Goal: Task Accomplishment & Management: Manage account settings

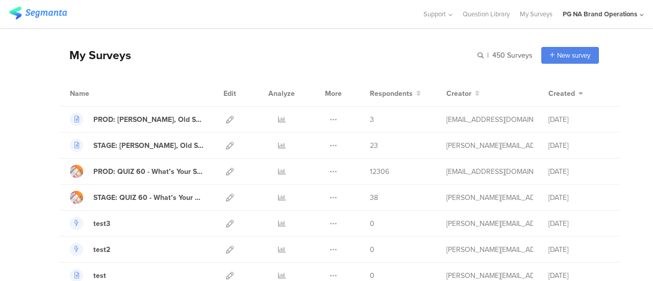
scroll to position [26, 0]
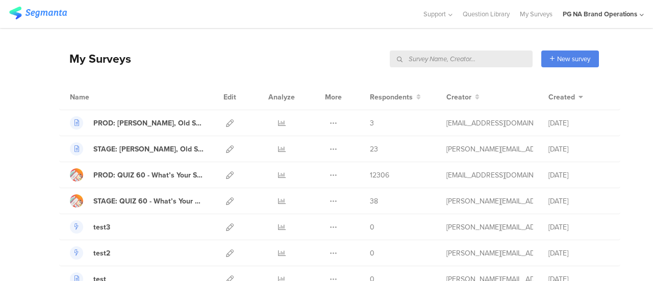
click at [475, 62] on input "text" at bounding box center [461, 59] width 143 height 17
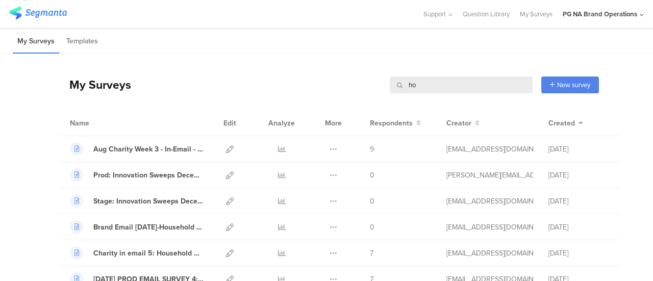
type input "h"
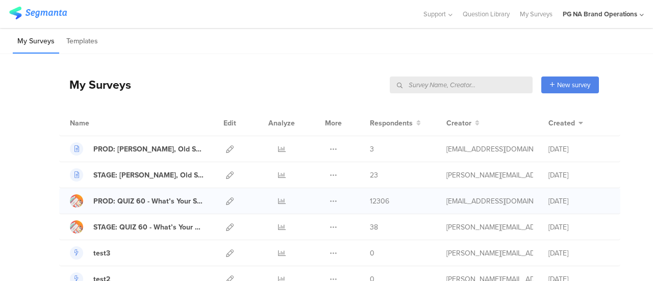
scroll to position [7, 0]
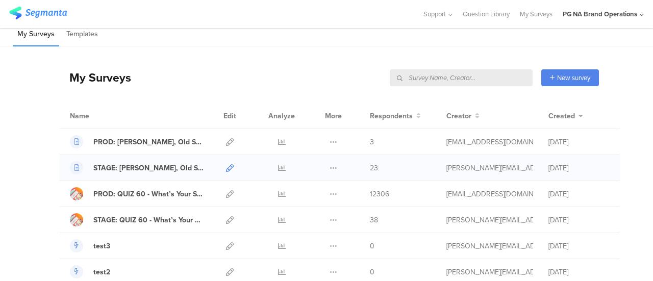
click at [226, 168] on icon at bounding box center [230, 168] width 8 height 8
click at [226, 169] on icon at bounding box center [230, 168] width 8 height 8
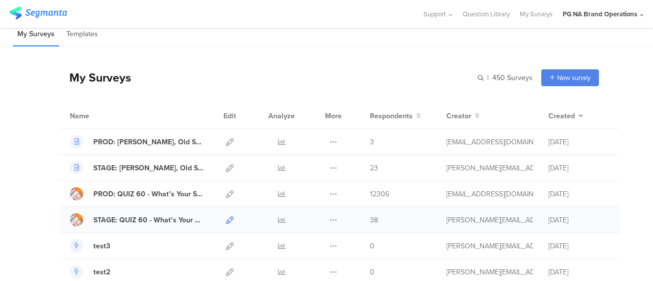
click at [226, 218] on icon at bounding box center [230, 220] width 8 height 8
click at [226, 191] on icon at bounding box center [230, 194] width 8 height 8
click at [226, 217] on icon at bounding box center [230, 220] width 8 height 8
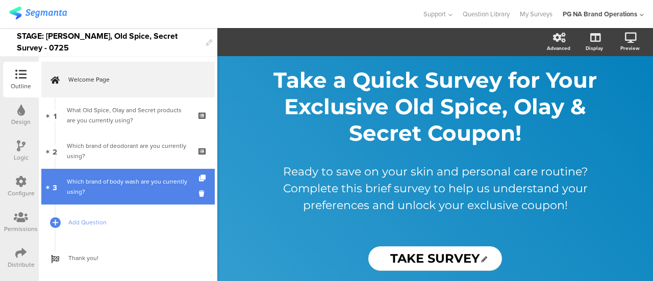
scroll to position [17, 0]
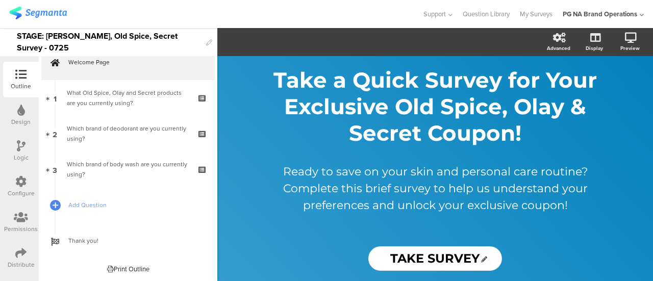
click at [21, 256] on icon at bounding box center [20, 252] width 11 height 11
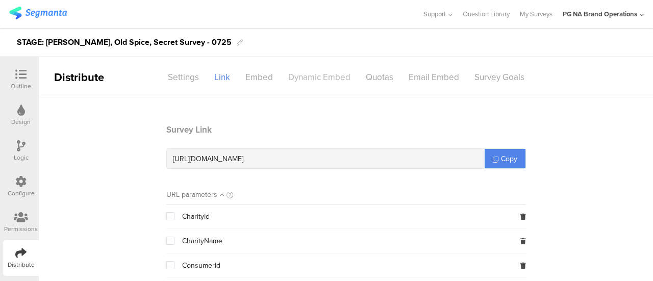
click at [296, 77] on div "Dynamic Embed" at bounding box center [320, 77] width 78 height 18
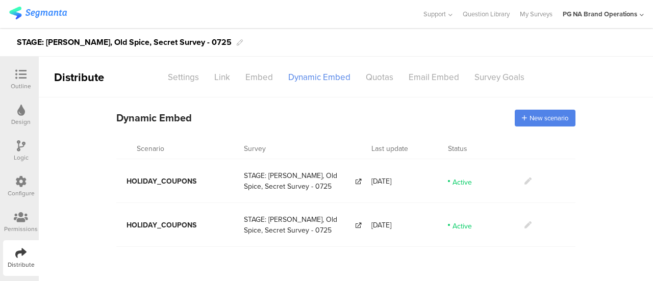
click at [528, 182] on icon at bounding box center [527, 181] width 7 height 7
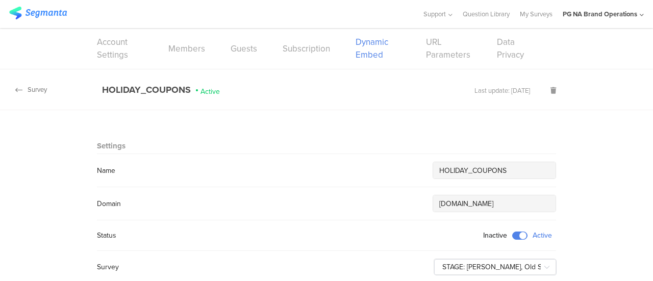
click at [16, 88] on icon at bounding box center [18, 90] width 7 height 8
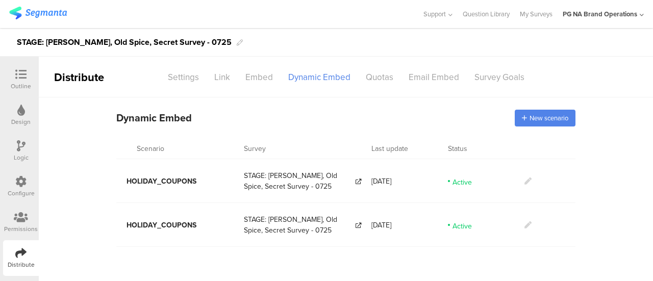
click at [526, 223] on icon at bounding box center [527, 224] width 7 height 7
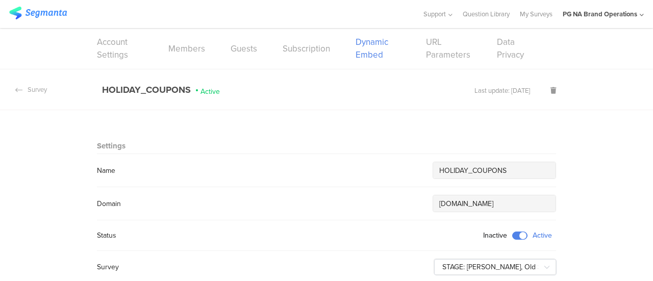
click at [17, 90] on icon at bounding box center [18, 90] width 7 height 8
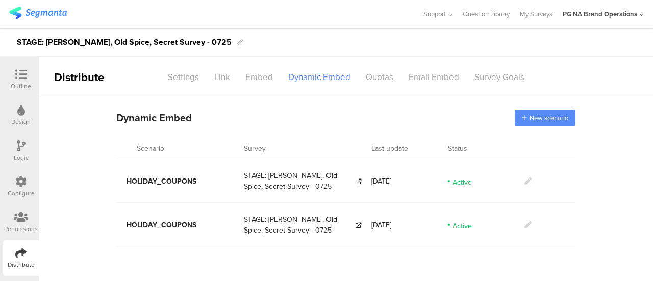
click at [545, 117] on span "New scenario" at bounding box center [549, 118] width 39 height 10
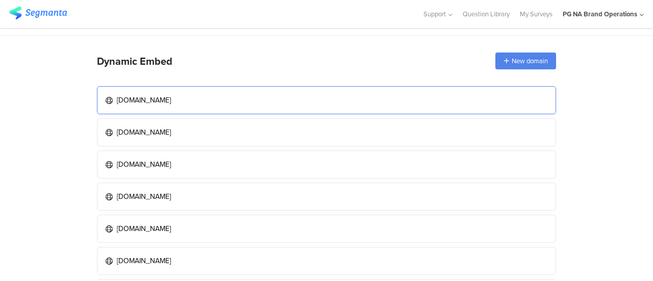
scroll to position [34, 0]
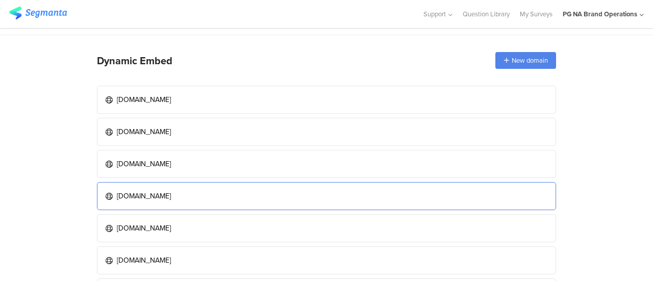
click at [168, 194] on div "[DOMAIN_NAME]" at bounding box center [144, 196] width 54 height 11
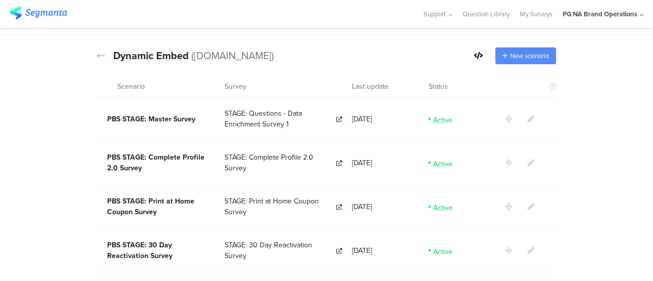
click at [516, 56] on span "New scenario" at bounding box center [529, 56] width 39 height 10
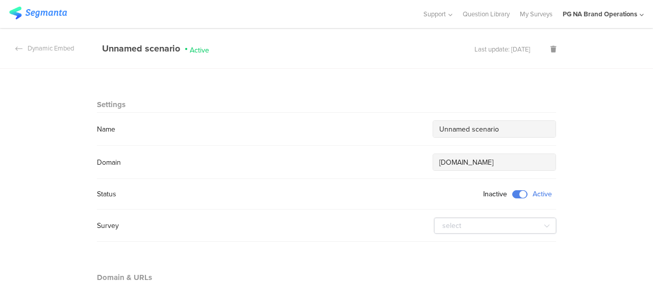
click at [504, 128] on input "Unnamed scenario" at bounding box center [494, 129] width 110 height 11
paste input "HOLIDAY_COUPONS"
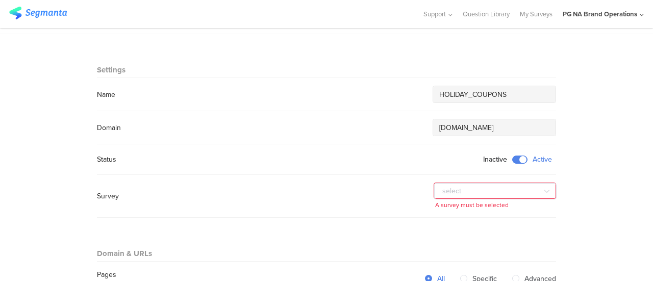
scroll to position [36, 0]
type input "HOLIDAY_COUPONS"
click at [524, 186] on input "text" at bounding box center [495, 190] width 122 height 16
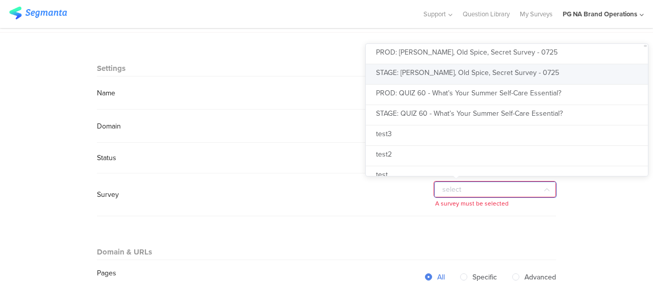
click at [460, 70] on span "STAGE: [PERSON_NAME], Old Spice, Secret Survey - 0725" at bounding box center [467, 72] width 183 height 11
type input "STAGE: [PERSON_NAME], Old Spice, Secret Survey - 0725"
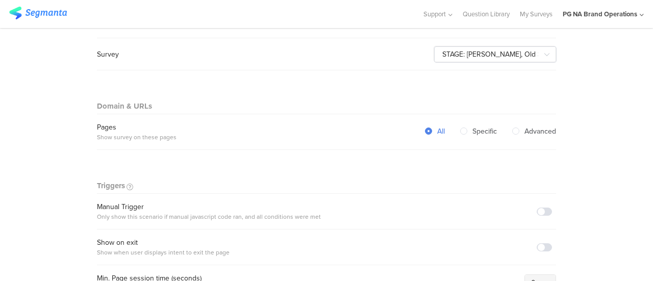
scroll to position [172, 0]
click at [539, 207] on span at bounding box center [544, 211] width 15 height 8
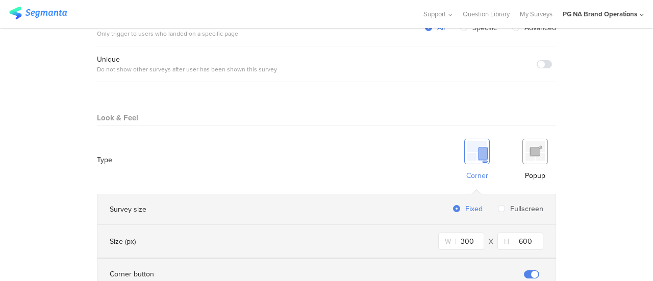
scroll to position [534, 0]
click at [522, 138] on img at bounding box center [535, 151] width 26 height 26
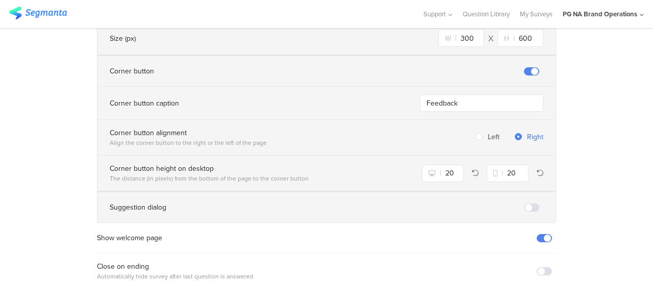
scroll to position [783, 0]
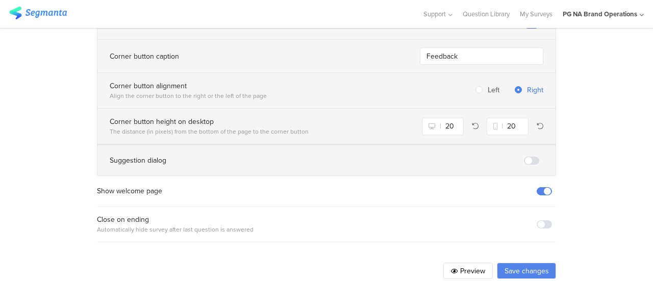
click at [509, 263] on button "Save changes" at bounding box center [526, 271] width 59 height 16
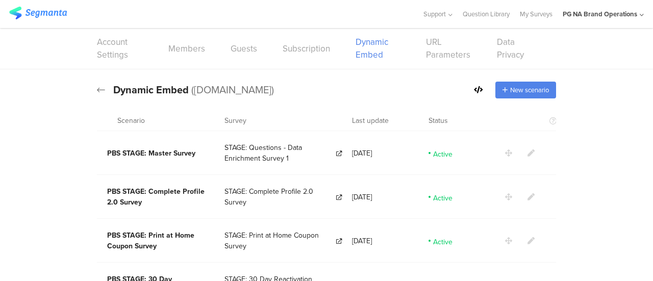
click at [97, 89] on icon at bounding box center [101, 89] width 8 height 9
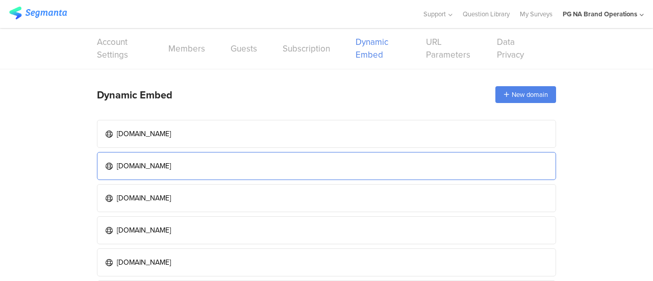
scroll to position [57, 0]
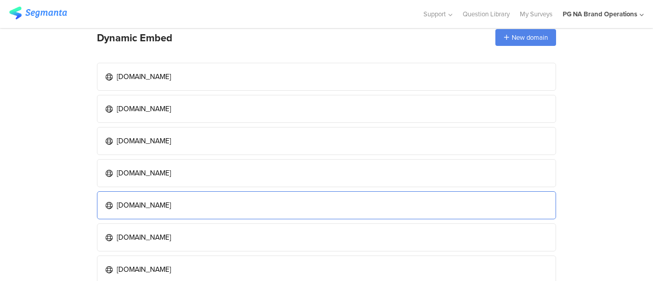
click at [151, 200] on div "dev.pgbrandsaver.com" at bounding box center [144, 205] width 54 height 11
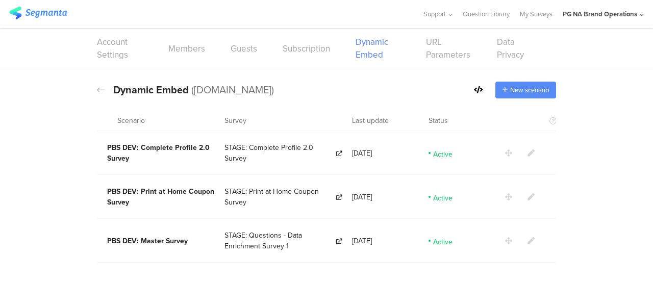
click at [521, 96] on div "New scenario" at bounding box center [525, 90] width 61 height 17
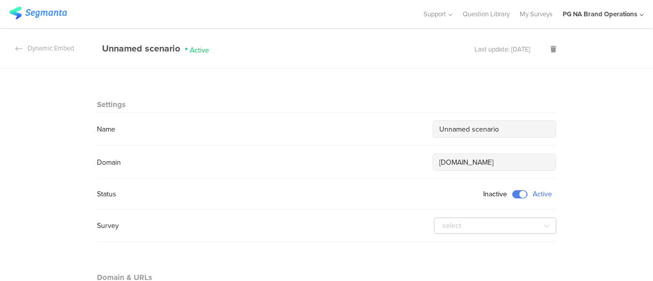
click at [514, 132] on input "Unnamed scenario" at bounding box center [494, 129] width 110 height 11
paste input "1843"
paste input "HOLIDAY_COUPONS"
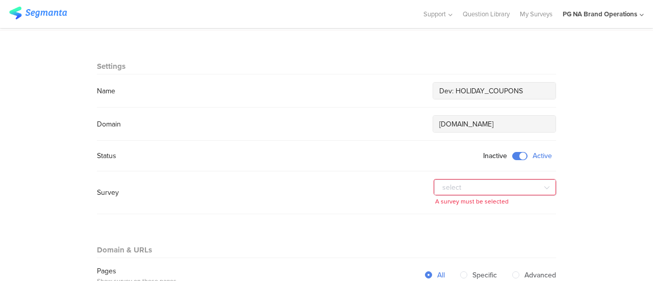
scroll to position [39, 0]
type input "Dev: HOLIDAY_COUPONS"
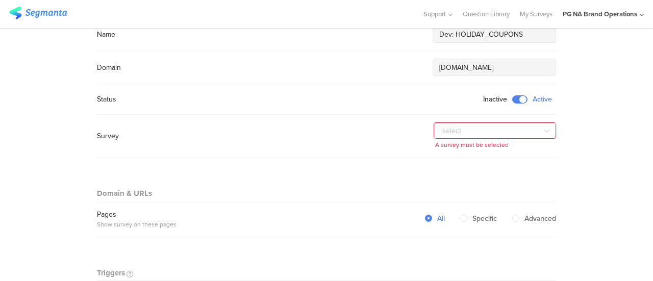
scroll to position [97, 0]
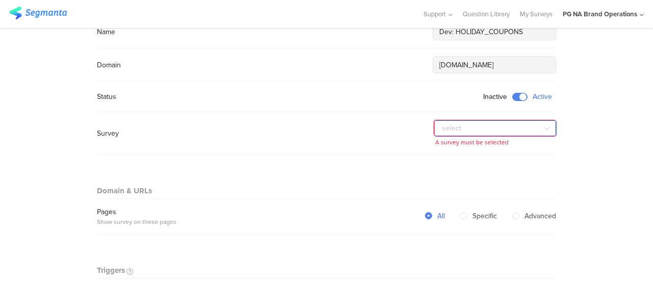
click at [520, 129] on input "text" at bounding box center [495, 128] width 122 height 16
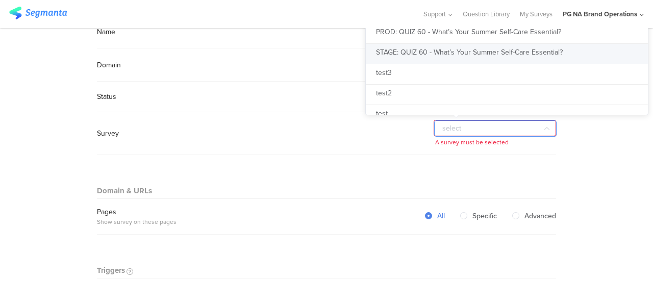
click at [416, 55] on span "STAGE: QUIZ 60 - What’s Your Summer Self-Care Essential?" at bounding box center [469, 52] width 187 height 11
type input "STAGE: QUIZ 60 - What’s Your Summer Self-Care Essential?"
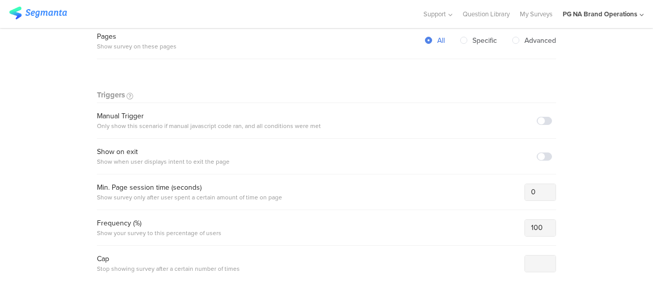
scroll to position [263, 0]
click at [543, 116] on span at bounding box center [544, 120] width 15 height 8
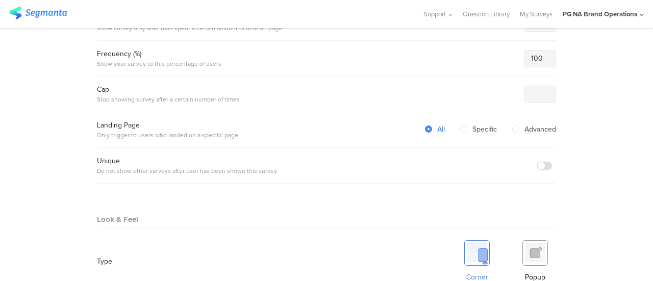
scroll to position [441, 0]
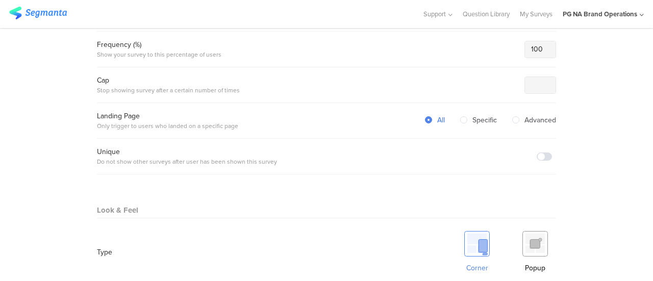
click at [525, 244] on img at bounding box center [535, 244] width 26 height 26
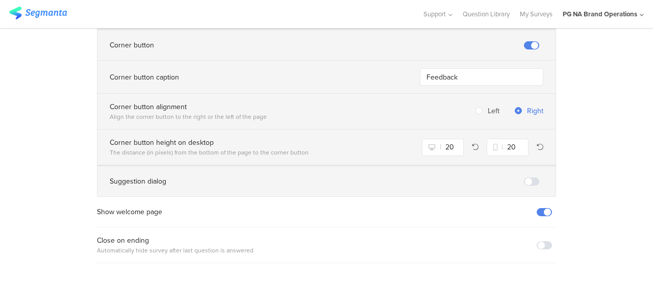
scroll to position [775, 0]
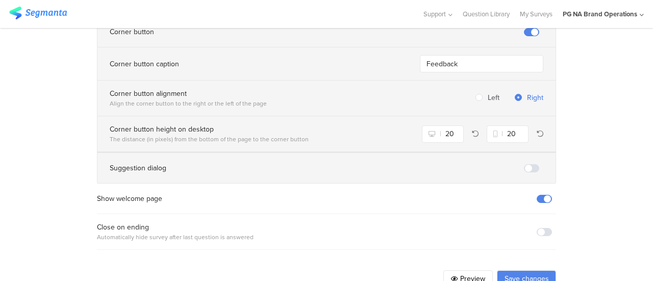
click at [522, 270] on button "Save changes" at bounding box center [526, 278] width 59 height 16
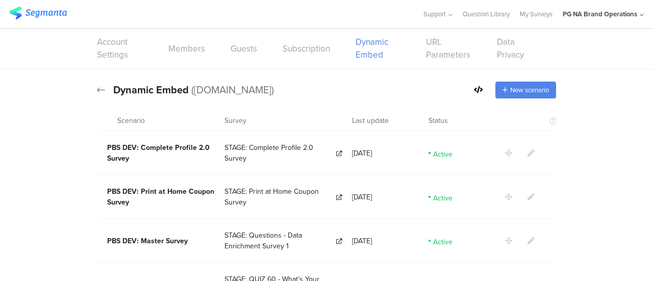
click at [97, 88] on icon at bounding box center [101, 89] width 8 height 9
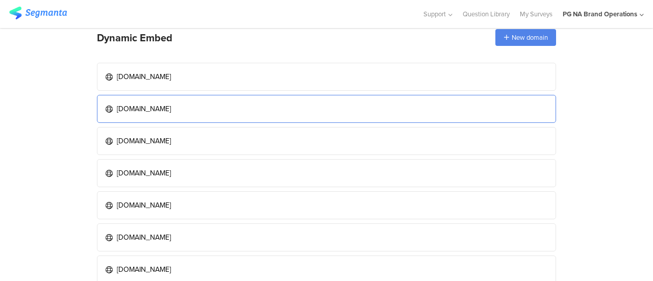
scroll to position [55, 0]
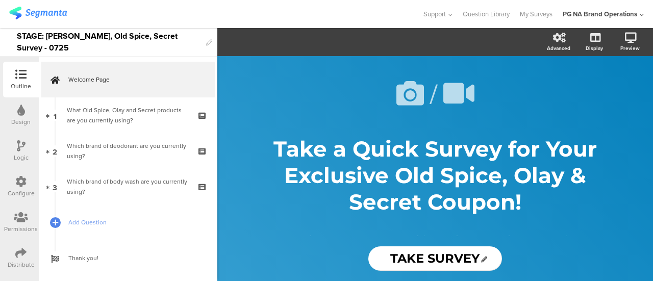
click at [19, 255] on icon at bounding box center [20, 252] width 11 height 11
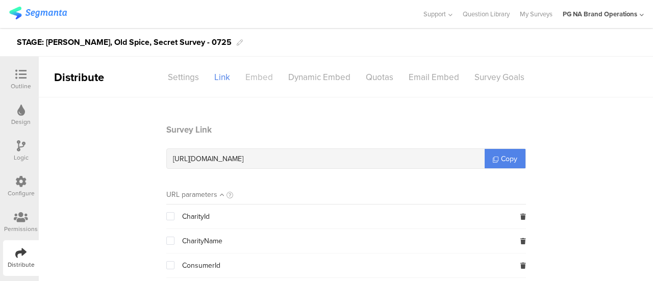
click at [248, 79] on div "Embed" at bounding box center [259, 77] width 43 height 18
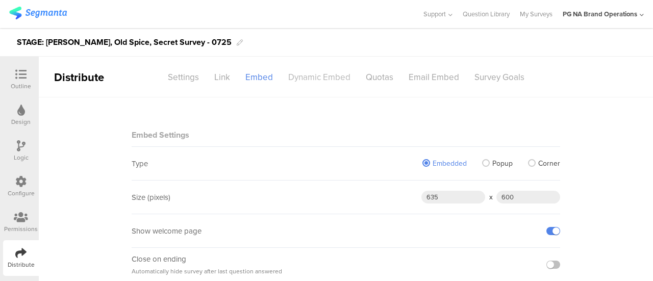
click at [312, 71] on div "Dynamic Embed" at bounding box center [320, 77] width 78 height 18
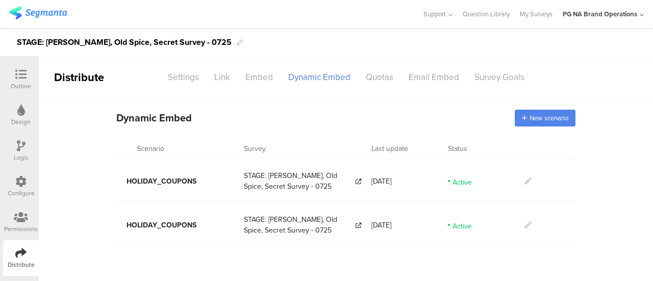
click at [133, 182] on span "HOLIDAY_COUPONS" at bounding box center [162, 181] width 70 height 11
copy span "HOLIDAY_COUPONS"
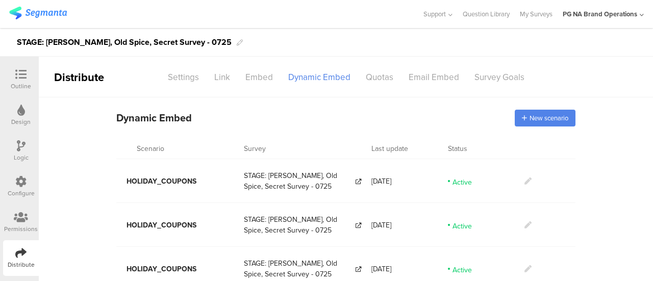
scroll to position [16, 0]
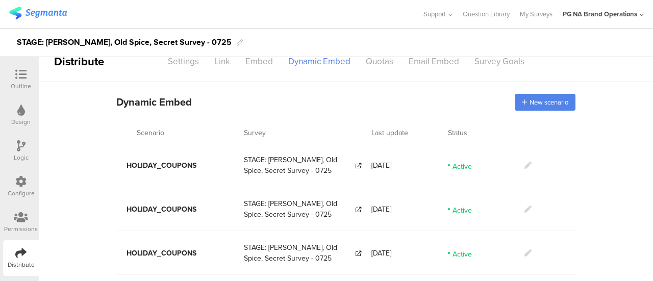
click at [524, 249] on icon at bounding box center [527, 252] width 7 height 7
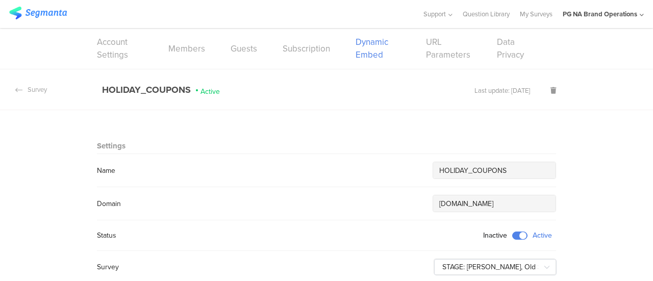
click at [439, 167] on input "HOLIDAY_COUPONS" at bounding box center [494, 170] width 110 height 11
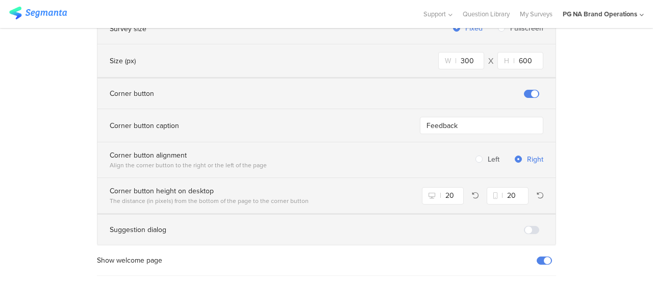
scroll to position [824, 0]
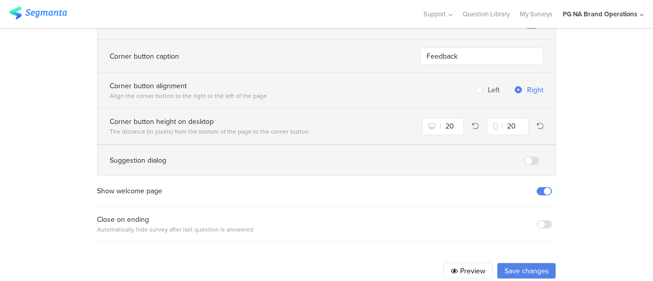
type input "STAGE:HOLIDAY_COUPONS"
click at [524, 263] on button "Save changes" at bounding box center [526, 271] width 59 height 16
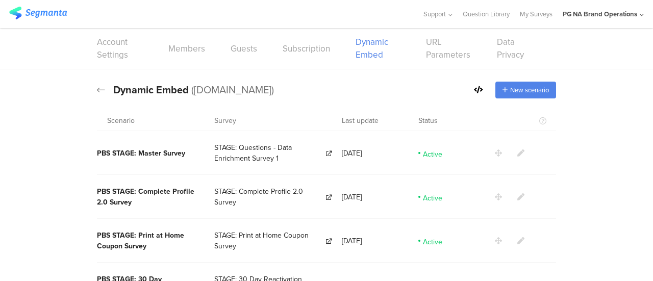
click at [98, 90] on icon at bounding box center [101, 89] width 8 height 9
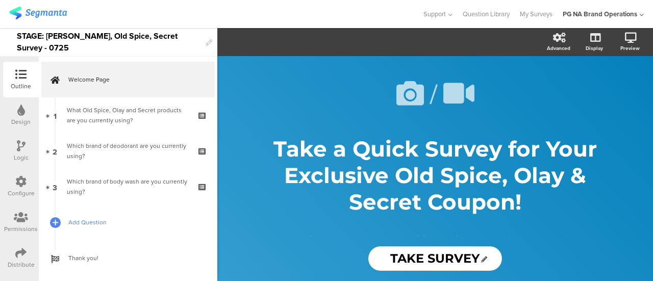
scroll to position [17, 0]
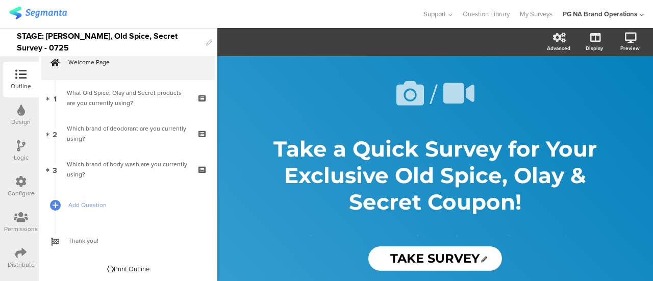
click at [17, 259] on icon at bounding box center [20, 252] width 11 height 11
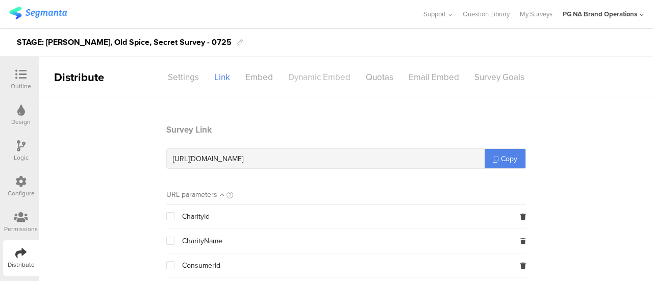
click at [330, 73] on div "Dynamic Embed" at bounding box center [320, 77] width 78 height 18
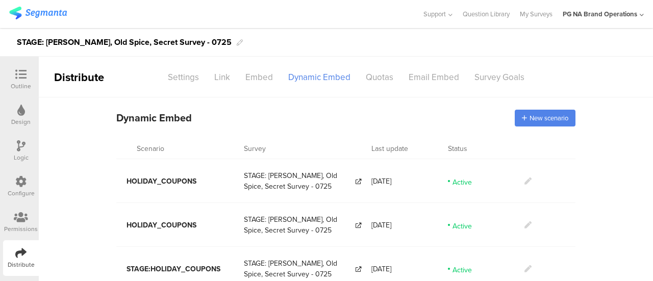
scroll to position [16, 0]
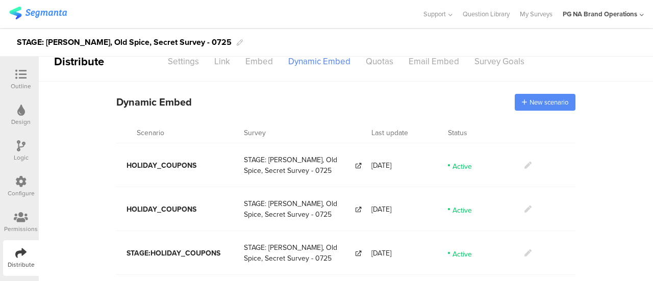
click at [531, 102] on span "New scenario" at bounding box center [549, 102] width 39 height 10
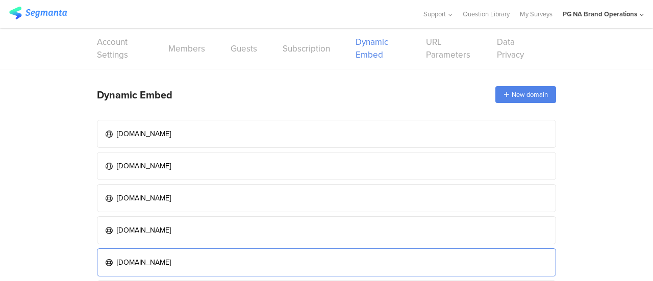
click at [166, 257] on div "dev.pgbrandsaver.com" at bounding box center [144, 262] width 54 height 11
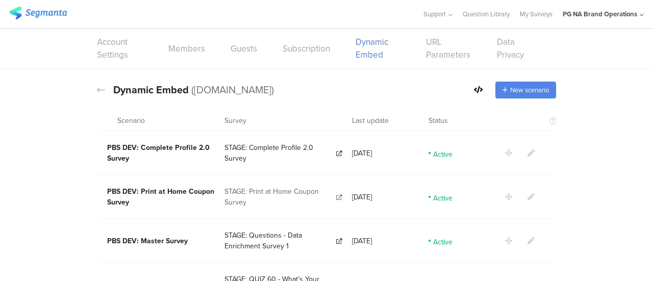
scroll to position [6, 0]
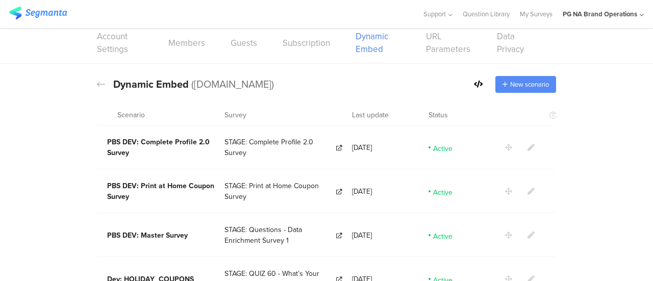
click at [523, 78] on div "New scenario" at bounding box center [525, 84] width 61 height 17
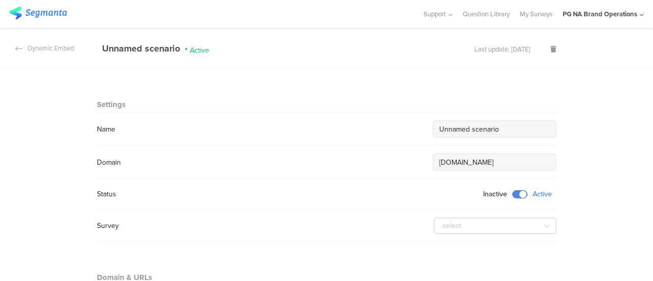
click at [484, 128] on input "Unnamed scenario" at bounding box center [494, 129] width 110 height 11
paste input "HOLIDAY_COUPONS"
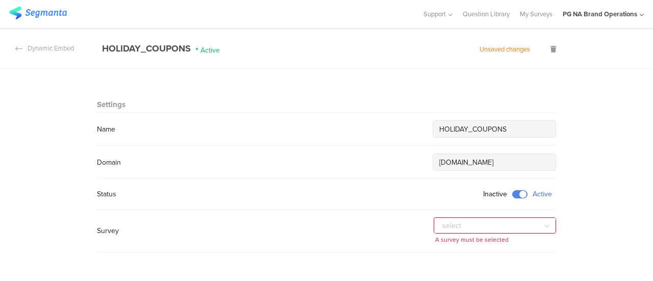
click at [439, 129] on input "HOLIDAY_COUPONS" at bounding box center [494, 129] width 110 height 11
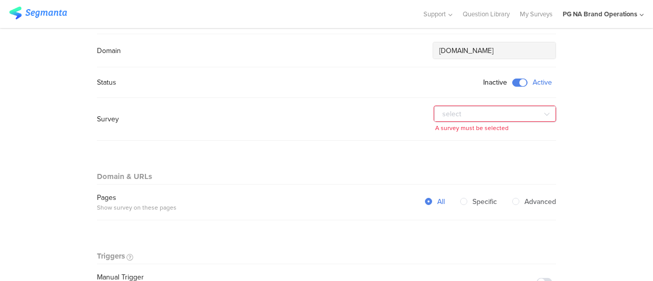
scroll to position [130, 0]
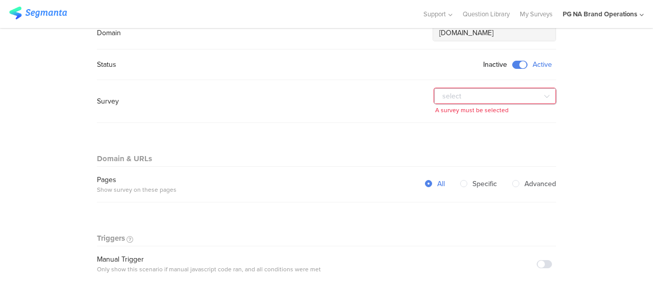
type input "DEV:HOLIDAY_COUPONS"
click at [517, 96] on input "text" at bounding box center [495, 96] width 122 height 16
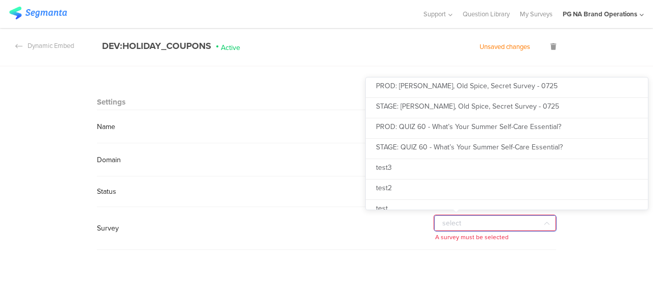
scroll to position [1, 0]
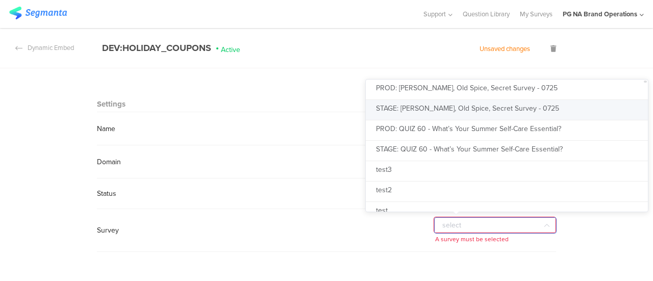
click at [436, 112] on span "STAGE: Olay, Old Spice, Secret Survey - 0725" at bounding box center [467, 108] width 183 height 11
type input "STAGE: Olay, Old Spice, Secret Survey - 0725"
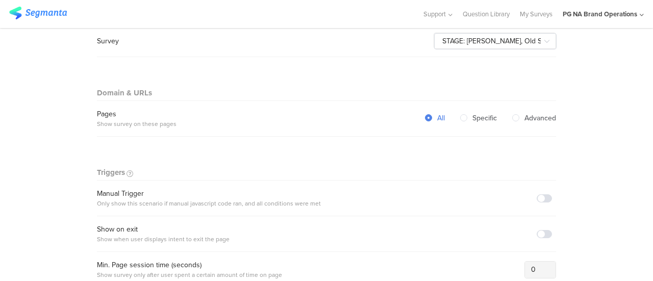
scroll to position [186, 0]
click at [544, 193] on span at bounding box center [544, 197] width 15 height 8
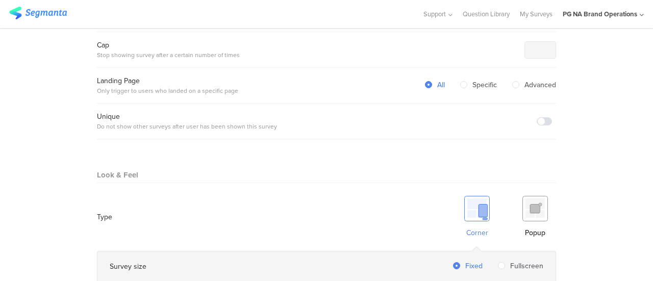
scroll to position [479, 0]
click at [539, 206] on div "Popup" at bounding box center [535, 214] width 42 height 53
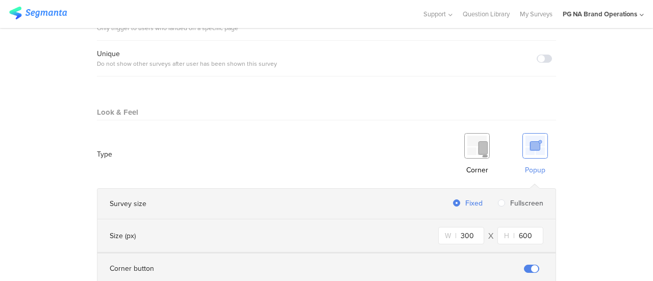
scroll to position [543, 0]
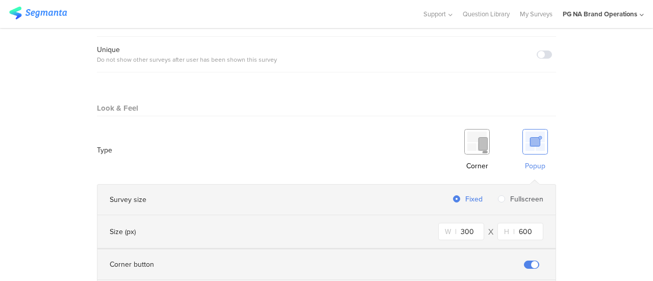
click at [596, 181] on section "Warning Cancel Delete Dynamic Embed DEV:HOLIDAY_COUPONS Active Unsaved changes …" at bounding box center [326, 12] width 653 height 1055
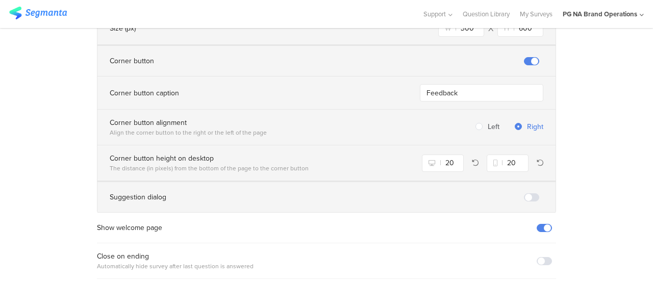
scroll to position [783, 0]
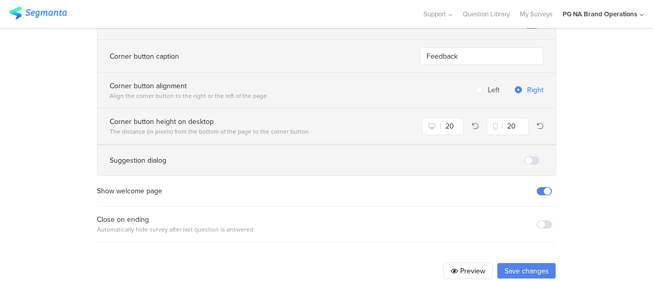
click at [534, 263] on button "Save changes" at bounding box center [526, 271] width 59 height 16
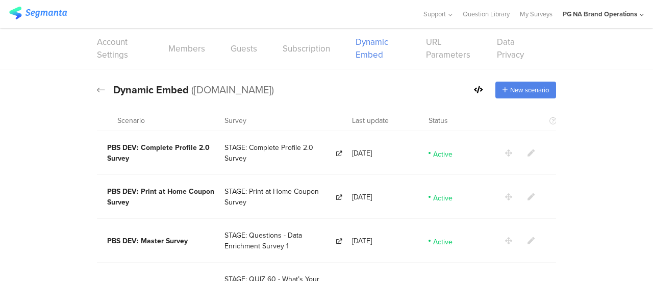
click at [97, 88] on icon at bounding box center [101, 89] width 8 height 9
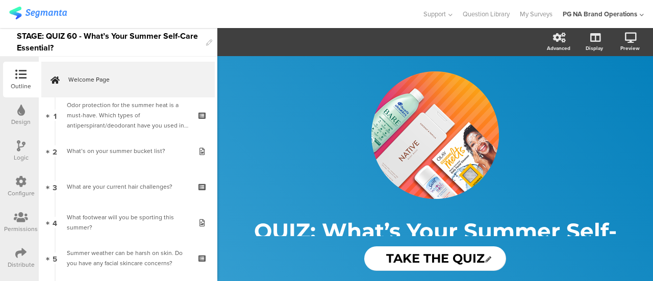
click at [24, 253] on icon at bounding box center [20, 252] width 11 height 11
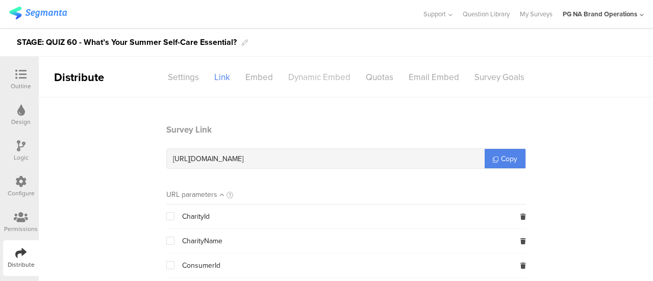
click at [306, 74] on div "Dynamic Embed" at bounding box center [320, 77] width 78 height 18
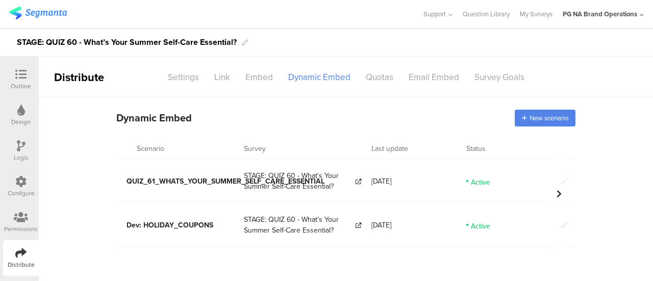
click at [566, 222] on div at bounding box center [559, 193] width 18 height 111
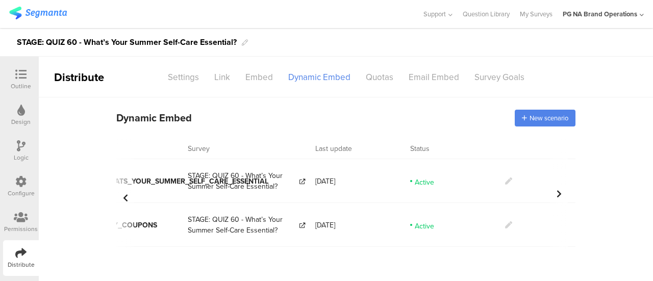
scroll to position [0, 81]
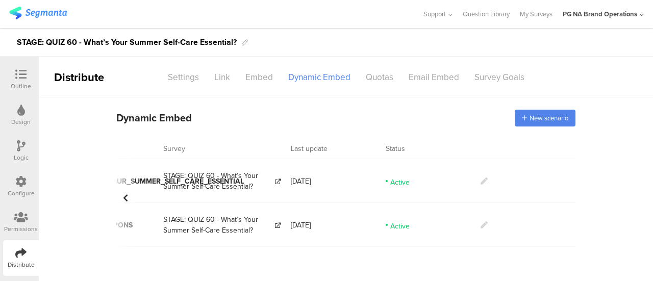
click at [484, 223] on icon at bounding box center [484, 224] width 7 height 7
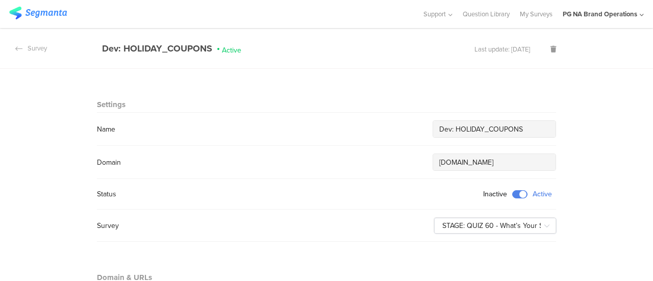
scroll to position [42, 0]
click at [486, 128] on input "Dev: HOLIDAY_COUPONS" at bounding box center [494, 128] width 110 height 11
paste input "QUIZ 60 - What’s Your Summer Self-Care Essential?"
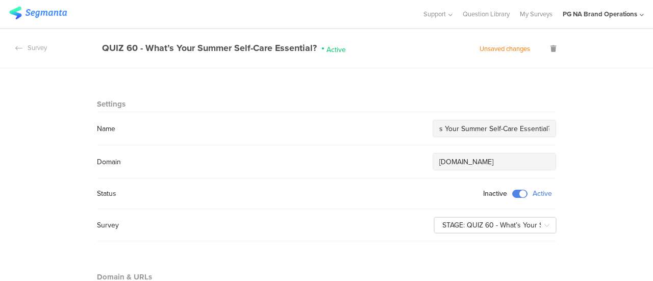
scroll to position [0, 0]
drag, startPoint x: 486, startPoint y: 128, endPoint x: 370, endPoint y: 128, distance: 115.8
click at [370, 128] on div "Name QUIZ 60 - What’s Your Summer Self-Care Essential?" at bounding box center [326, 128] width 459 height 17
type input "QUIZ 60 - What’s Your Summer Self-Care Essential?"
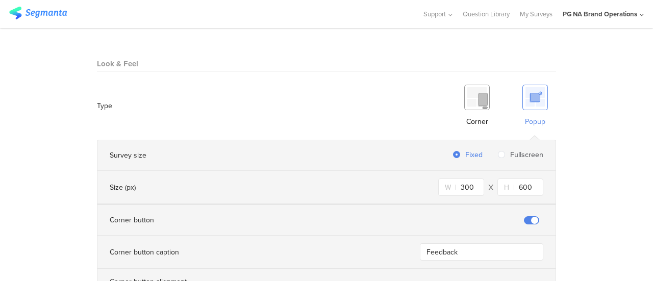
scroll to position [824, 0]
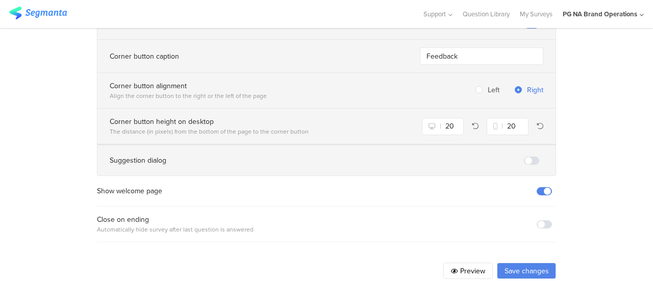
click at [532, 263] on button "Save changes" at bounding box center [526, 271] width 59 height 16
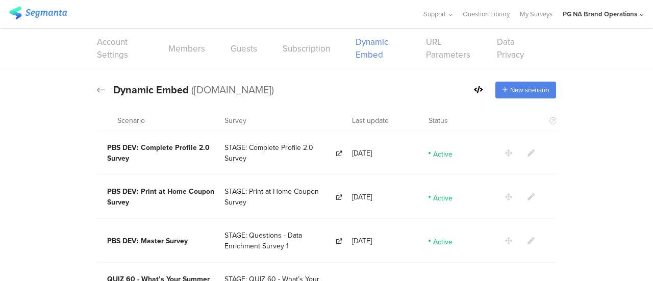
click at [97, 92] on icon at bounding box center [101, 89] width 8 height 9
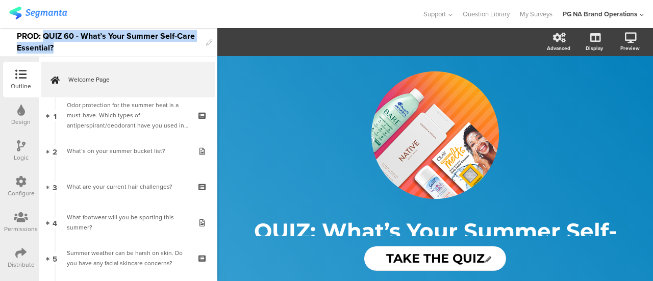
drag, startPoint x: 43, startPoint y: 35, endPoint x: 72, endPoint y: 47, distance: 31.6
click at [72, 47] on div "PROD: QUIZ 60 - What’s Your Summer Self-Care Essential?" at bounding box center [109, 42] width 184 height 28
copy div "QUIZ 60 - What’s Your Summer Self-Care Essential?"
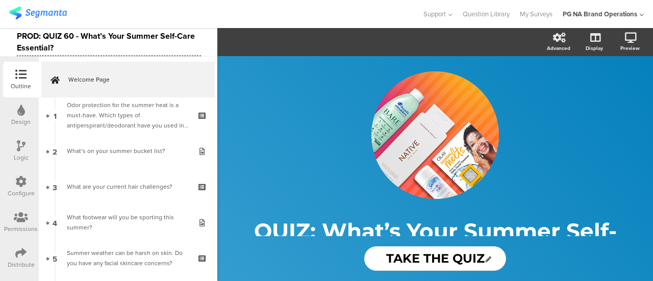
click at [21, 252] on icon at bounding box center [20, 252] width 11 height 11
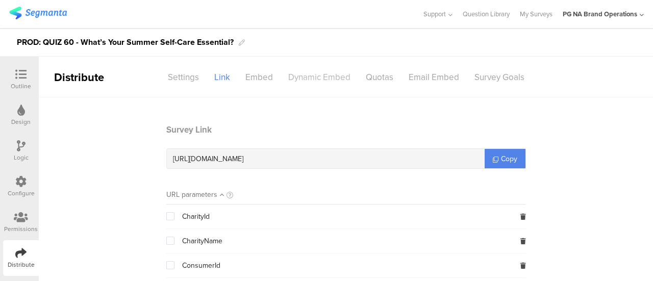
click at [305, 73] on div "Dynamic Embed" at bounding box center [320, 77] width 78 height 18
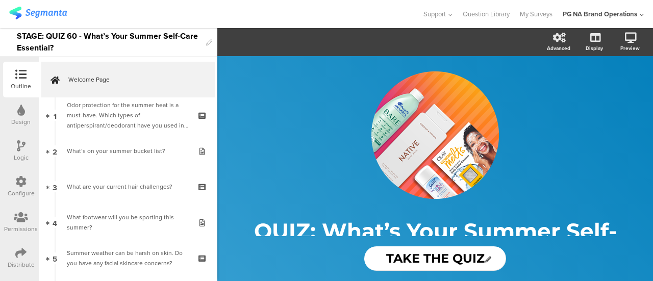
click at [14, 185] on div "Configure" at bounding box center [21, 187] width 36 height 36
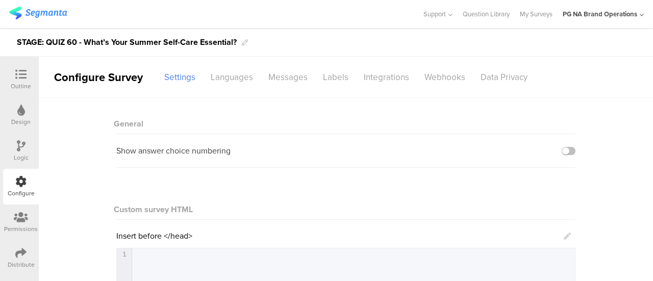
click at [19, 257] on icon at bounding box center [20, 252] width 11 height 11
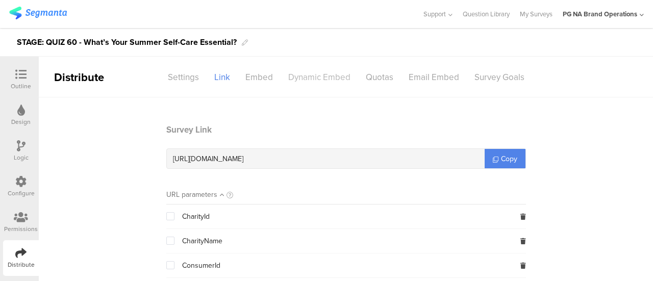
click at [315, 76] on div "Dynamic Embed" at bounding box center [320, 77] width 78 height 18
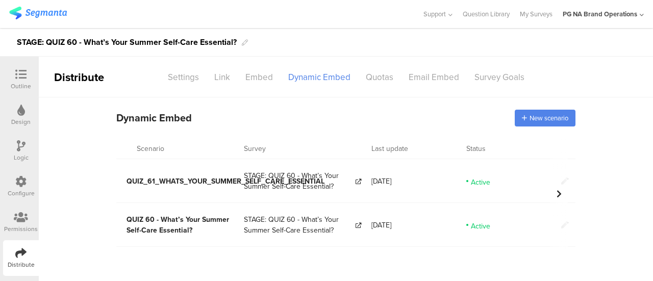
scroll to position [0, 81]
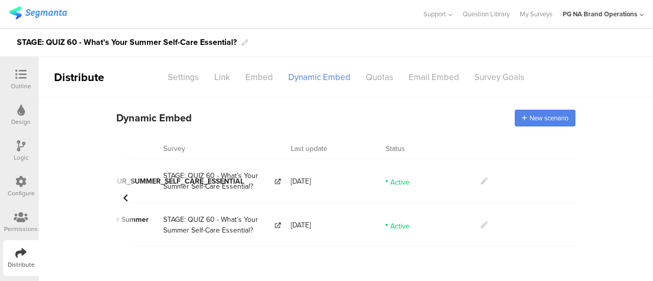
click at [485, 224] on icon at bounding box center [484, 224] width 7 height 7
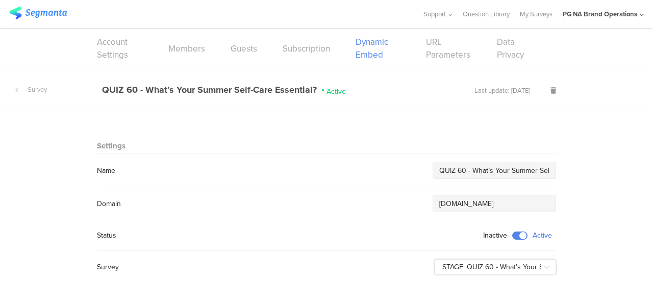
click at [458, 167] on input "QUIZ 60 - What’s Your Summer Self-Care Essential?" at bounding box center [494, 170] width 110 height 11
type input "QUIZ 61 - What’s Your Summer Self-Care Essential?"
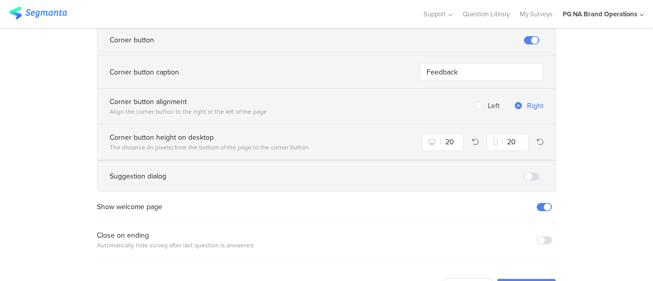
scroll to position [820, 0]
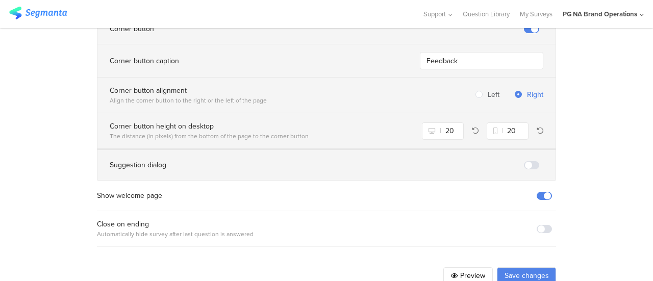
click at [519, 267] on button "Save changes" at bounding box center [526, 275] width 59 height 16
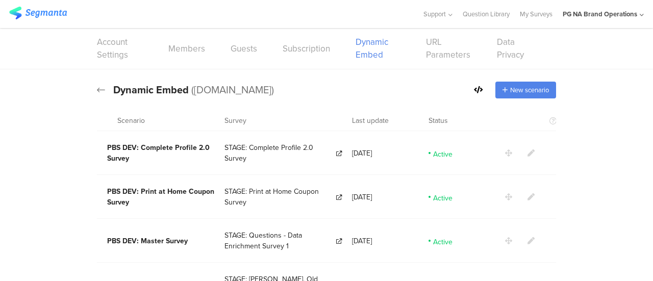
click at [99, 91] on icon at bounding box center [101, 89] width 8 height 9
